Goal: Task Accomplishment & Management: Use online tool/utility

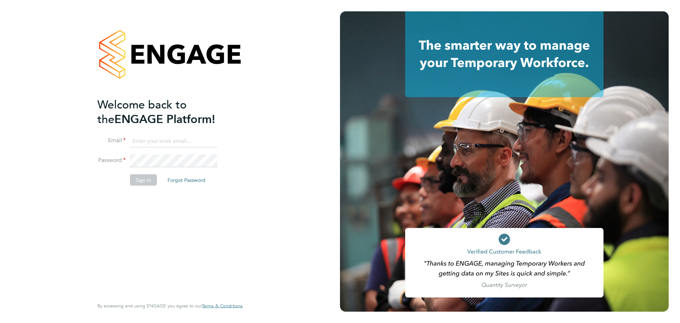
type input "[EMAIL_ADDRESS][DOMAIN_NAME]"
click at [145, 181] on button "Sign In" at bounding box center [143, 179] width 27 height 11
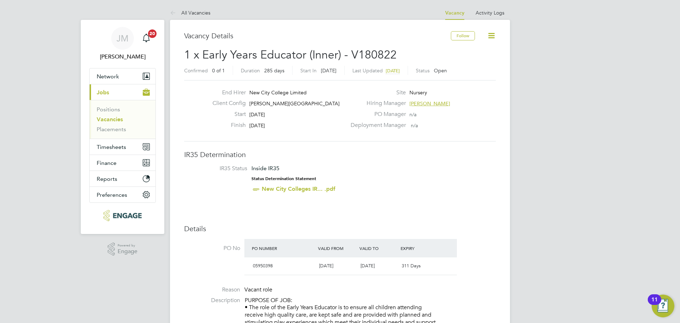
click at [117, 122] on link "Vacancies" at bounding box center [110, 119] width 26 height 7
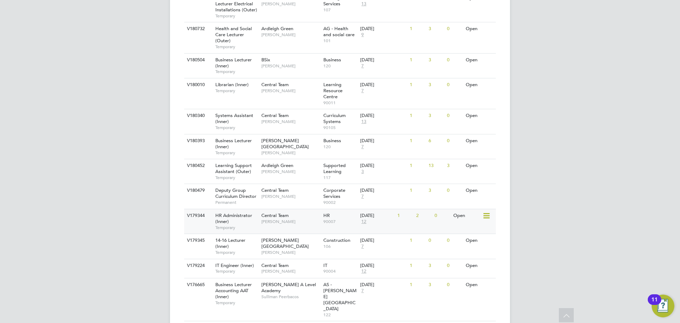
scroll to position [319, 0]
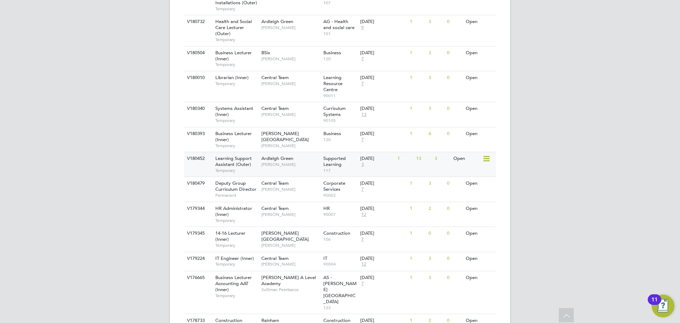
click at [253, 172] on span "Temporary" at bounding box center [236, 171] width 43 height 6
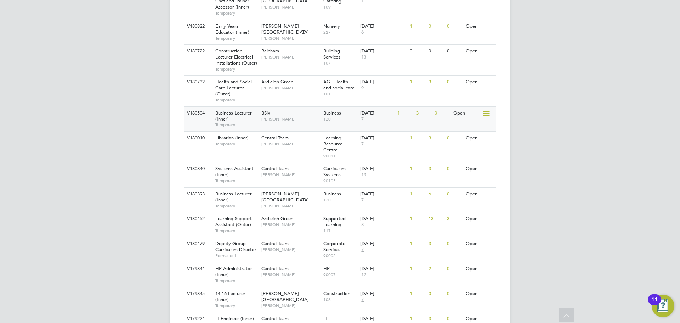
scroll to position [283, 0]
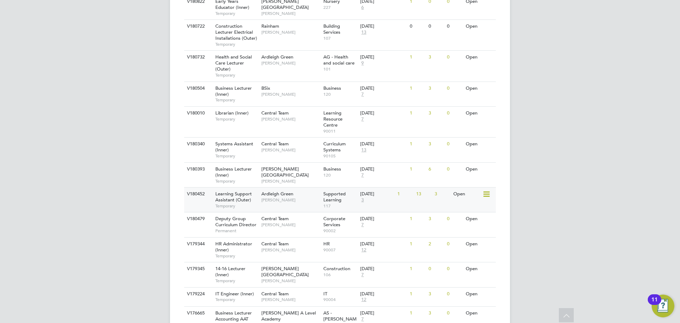
click at [304, 204] on div "Ardleigh Green Karen Marcelline" at bounding box center [291, 196] width 62 height 18
click at [281, 207] on div "V180452 Learning Support Assistant (Outer) Temporary Ardleigh Green Karen Marce…" at bounding box center [340, 199] width 312 height 25
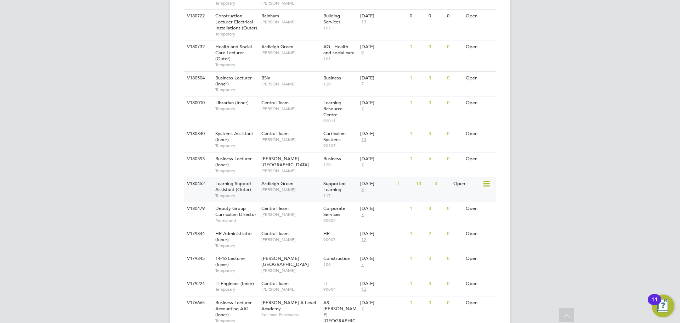
scroll to position [315, 0]
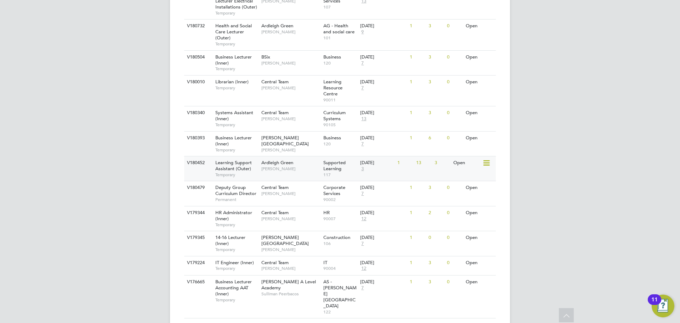
click at [286, 169] on span "[PERSON_NAME]" at bounding box center [291, 169] width 58 height 6
click at [309, 172] on div "Ardleigh Green Karen Marcelline" at bounding box center [291, 165] width 62 height 18
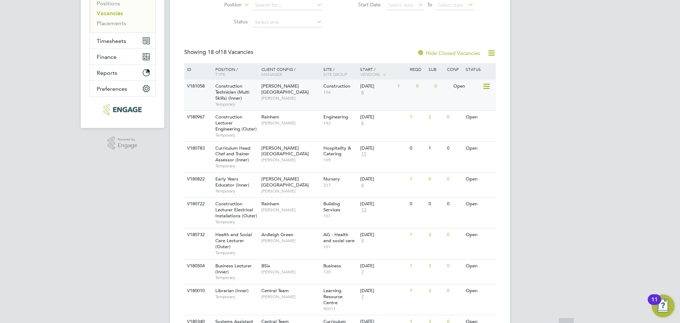
scroll to position [106, 0]
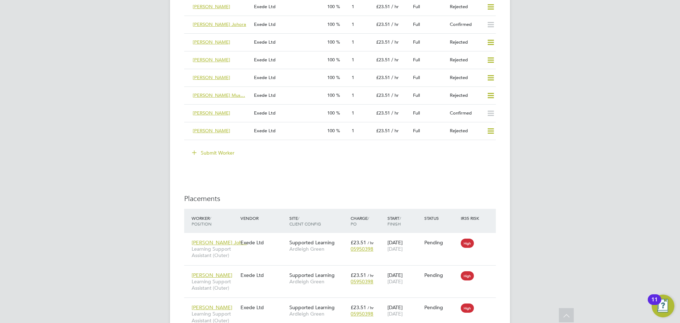
click at [224, 149] on button "Submit Worker" at bounding box center [213, 152] width 53 height 11
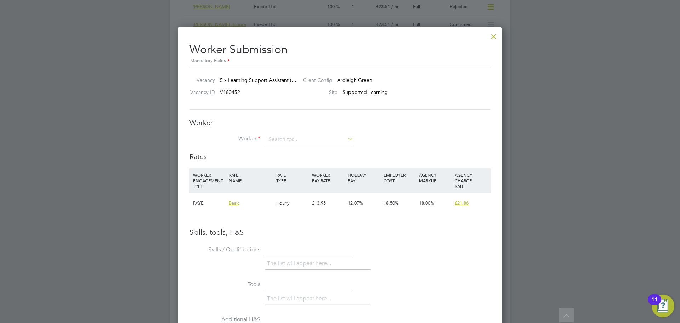
click at [494, 37] on div at bounding box center [494, 34] width 13 height 13
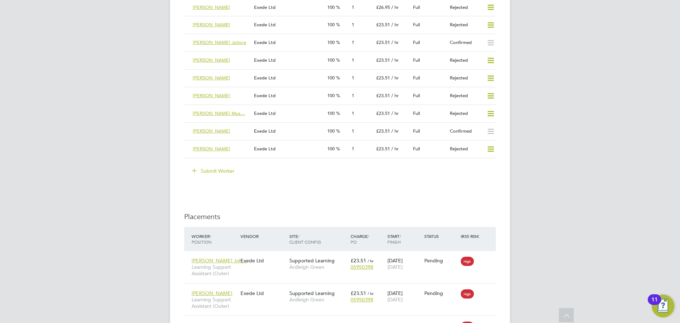
click at [207, 173] on button "Submit Worker" at bounding box center [213, 170] width 53 height 11
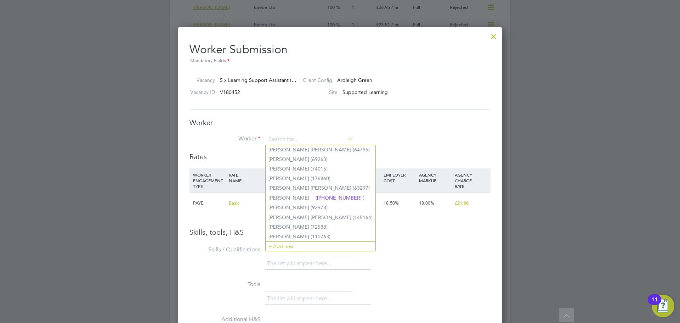
click at [400, 135] on li "Worker" at bounding box center [340, 143] width 301 height 18
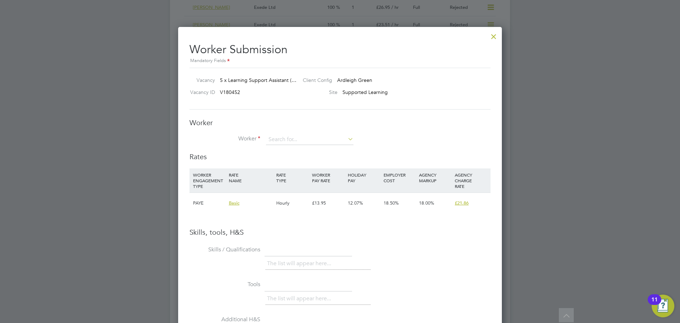
click at [494, 34] on div at bounding box center [494, 34] width 13 height 13
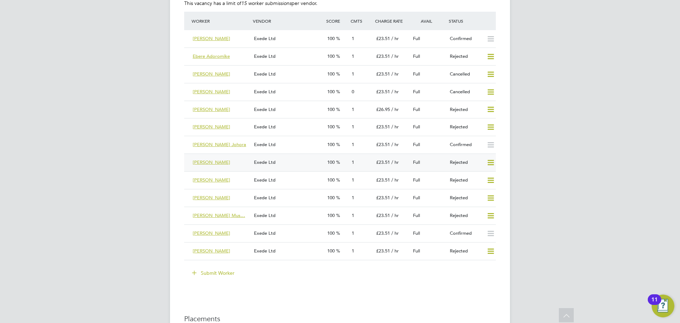
scroll to position [1328, 0]
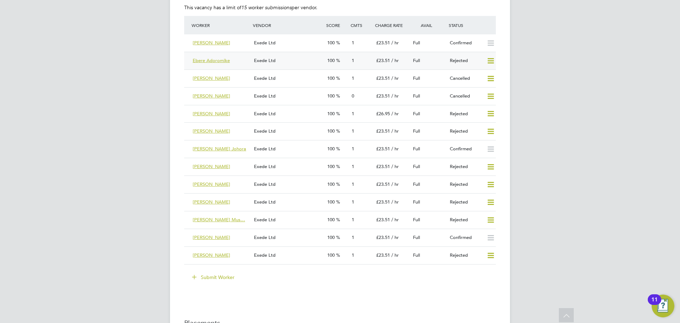
click at [209, 58] on span "Ebere Adoromike" at bounding box center [211, 60] width 37 height 6
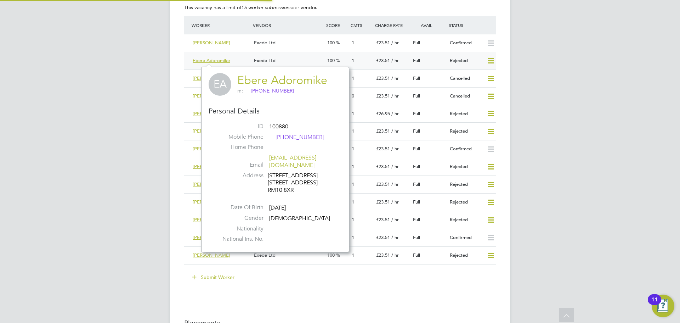
scroll to position [179, 148]
click at [260, 79] on link "Ebere Adoromike" at bounding box center [282, 80] width 90 height 14
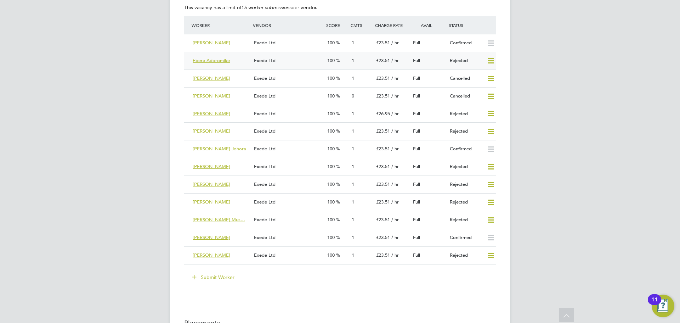
click at [493, 60] on icon at bounding box center [491, 61] width 9 height 6
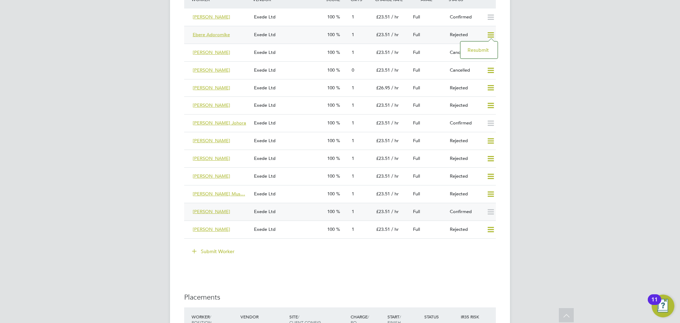
scroll to position [1293, 0]
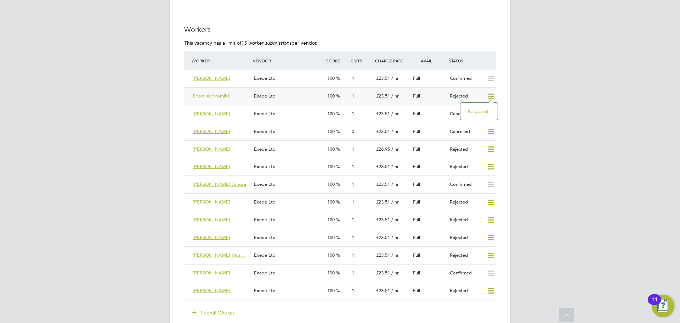
click at [482, 109] on li "Resubmit" at bounding box center [479, 111] width 30 height 10
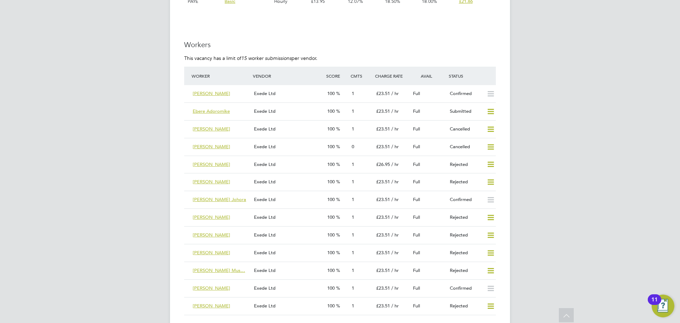
scroll to position [1276, 0]
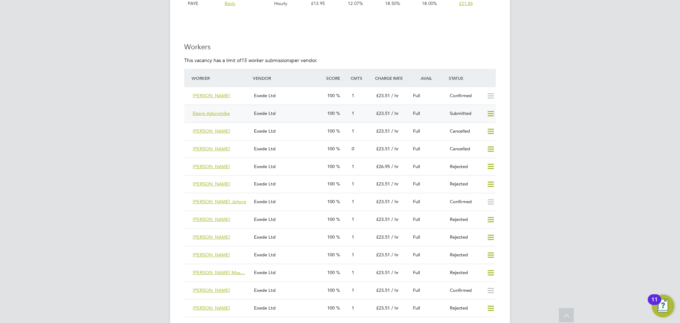
click at [245, 115] on div "Ebere Adoromike" at bounding box center [220, 114] width 61 height 12
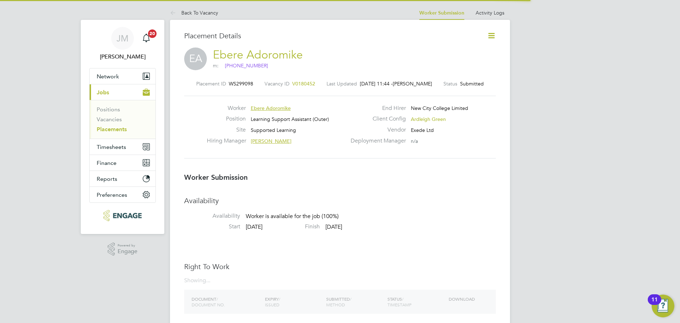
scroll to position [4, 4]
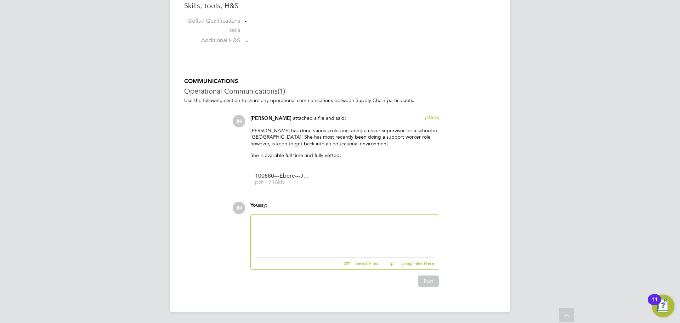
click at [291, 213] on div "You say:" at bounding box center [345, 208] width 189 height 12
click at [277, 225] on div at bounding box center [345, 234] width 180 height 30
click at [428, 279] on button "Post" at bounding box center [428, 280] width 21 height 11
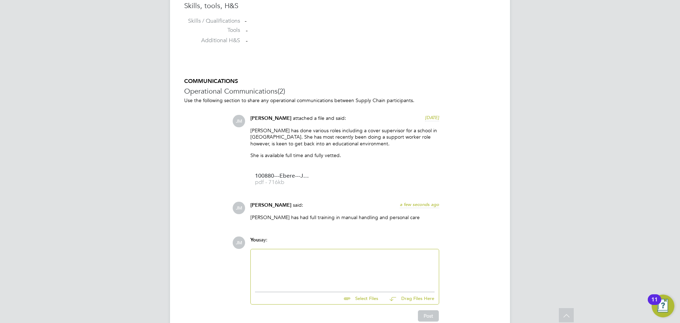
click at [320, 257] on div at bounding box center [345, 268] width 180 height 30
click at [473, 229] on div "COMMUNICATIONS Operational Communications (2) Use the following section to shar…" at bounding box center [340, 200] width 312 height 244
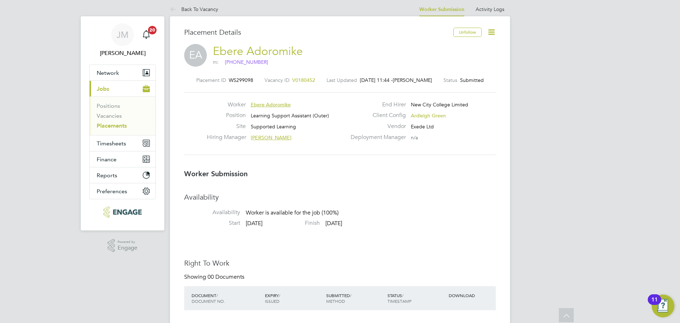
scroll to position [0, 0]
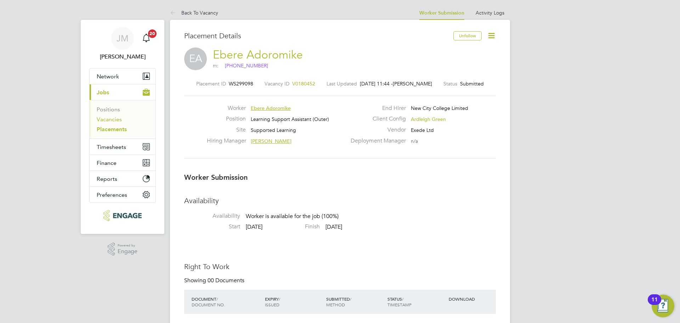
click at [113, 122] on link "Vacancies" at bounding box center [109, 119] width 25 height 7
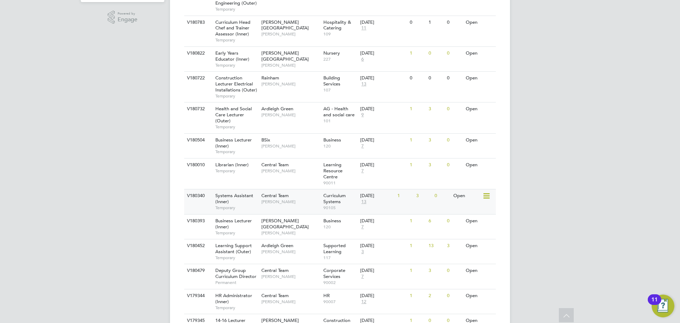
scroll to position [283, 0]
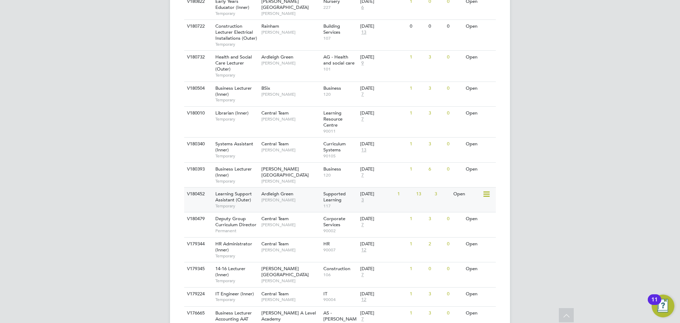
click at [303, 201] on span "[PERSON_NAME]" at bounding box center [291, 200] width 58 height 6
click at [259, 206] on div "Learning Support Assistant (Outer) Temporary" at bounding box center [235, 199] width 50 height 24
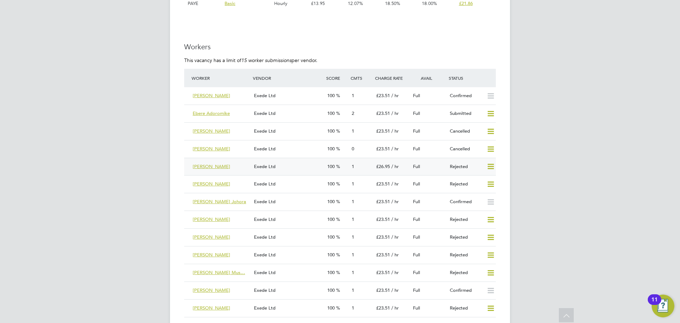
click at [234, 167] on div "Eric Nwankwo" at bounding box center [220, 167] width 61 height 12
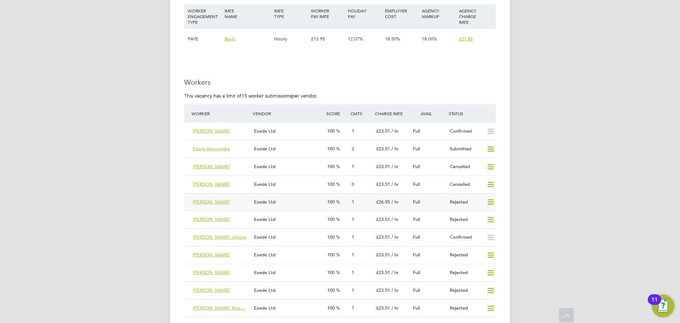
click at [202, 201] on span "[PERSON_NAME]" at bounding box center [212, 202] width 38 height 6
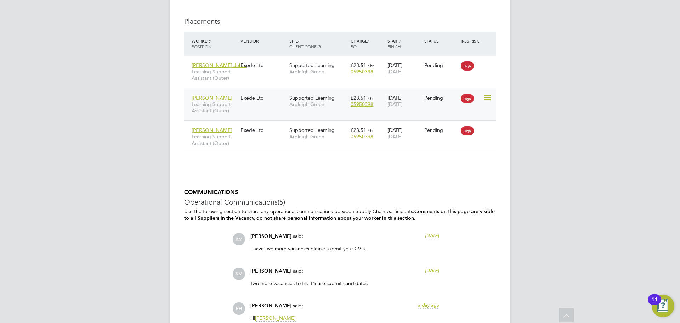
click at [249, 109] on div "[PERSON_NAME] Learning Support Assistant (Outer) Exede Ltd Supported Learning A…" at bounding box center [340, 104] width 312 height 33
click at [217, 97] on span "[PERSON_NAME]" at bounding box center [212, 98] width 41 height 6
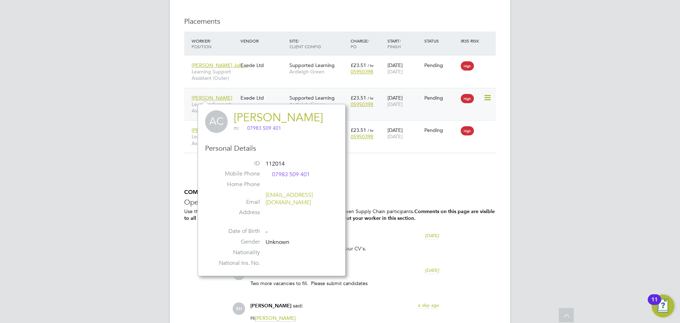
click at [236, 96] on div "[PERSON_NAME] Learning Support Assistant (Outer)" at bounding box center [214, 104] width 49 height 27
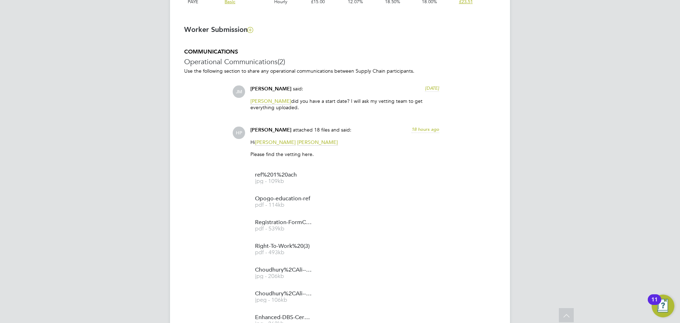
scroll to position [494, 0]
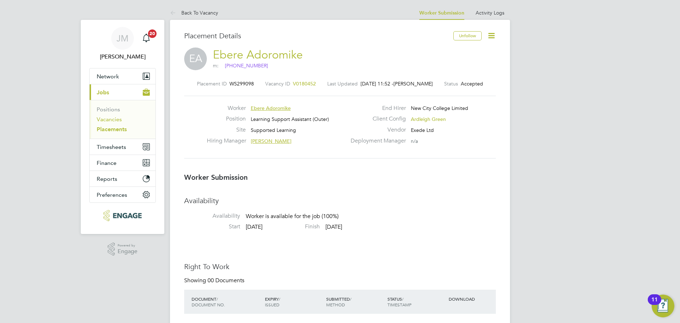
click at [112, 116] on link "Vacancies" at bounding box center [109, 119] width 25 height 7
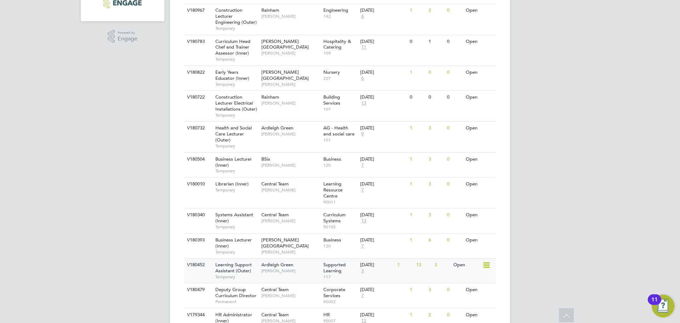
scroll to position [248, 0]
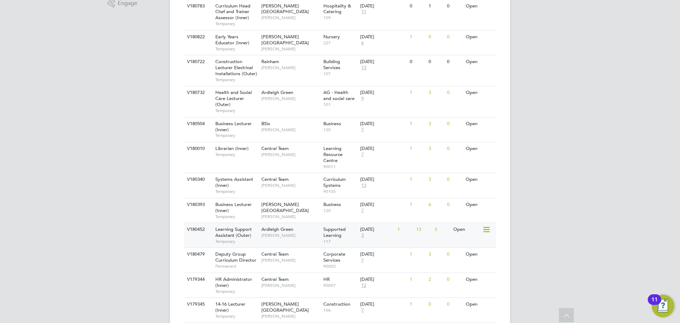
click at [259, 240] on div "Learning Support Assistant (Outer) Temporary" at bounding box center [235, 235] width 50 height 24
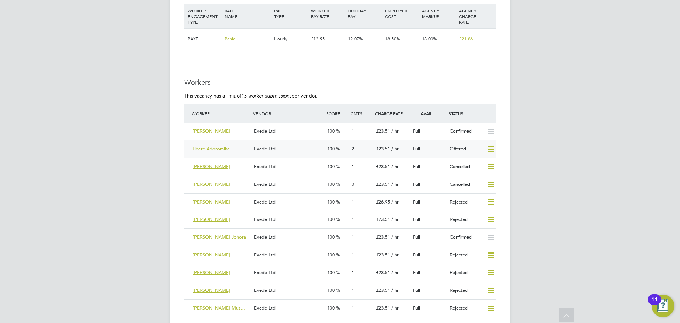
click at [492, 147] on icon at bounding box center [491, 149] width 9 height 6
click at [483, 165] on li "Confirm" at bounding box center [480, 164] width 27 height 10
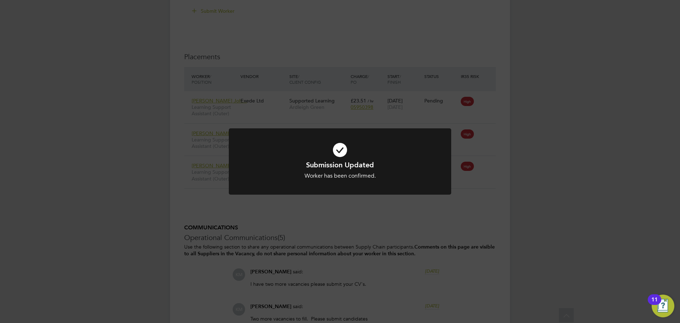
click at [562, 157] on div "Submission Updated Worker has been confirmed. Cancel Okay" at bounding box center [340, 161] width 680 height 323
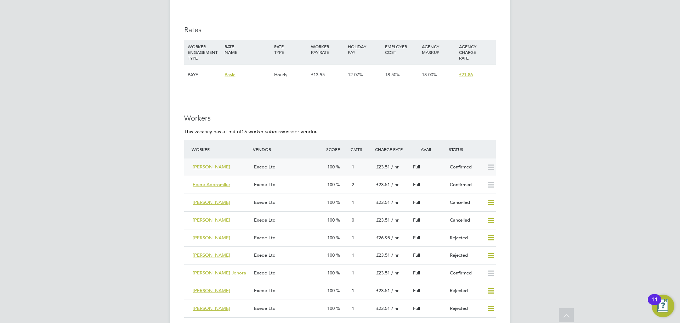
scroll to position [1240, 0]
